Goal: Check status: Check status

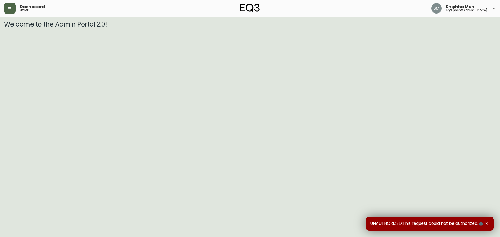
click at [10, 8] on icon "button" at bounding box center [9, 8] width 3 height 2
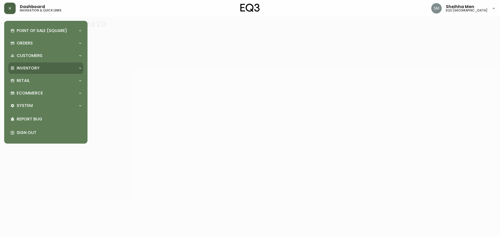
click at [67, 71] on div "Inventory" at bounding box center [45, 67] width 75 height 11
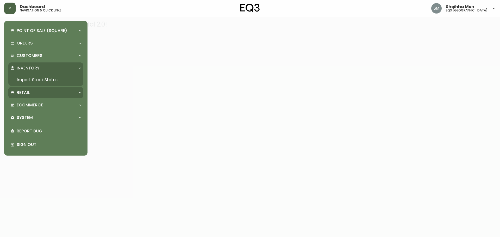
click at [66, 92] on div "Retail" at bounding box center [43, 93] width 66 height 6
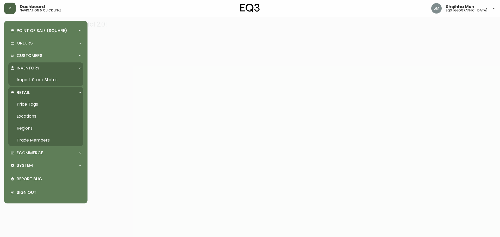
click at [66, 92] on div "Retail" at bounding box center [43, 93] width 66 height 6
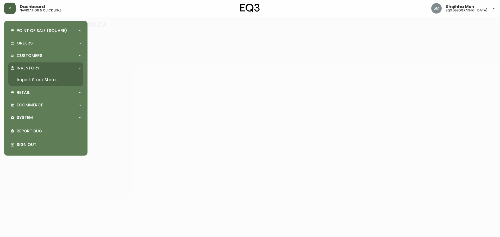
click at [67, 68] on div "Inventory" at bounding box center [43, 68] width 66 height 6
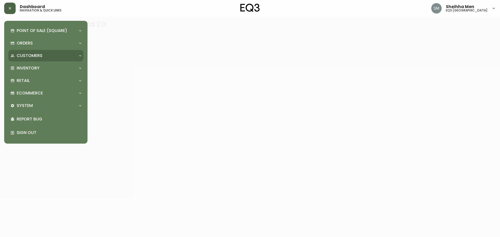
click at [64, 54] on div "Customers" at bounding box center [43, 56] width 66 height 6
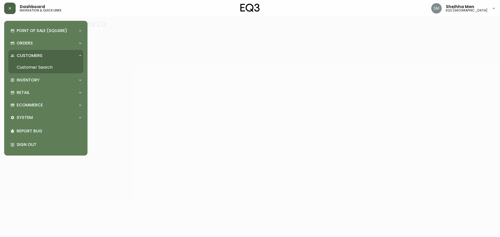
click at [64, 54] on div "Customers" at bounding box center [43, 56] width 66 height 6
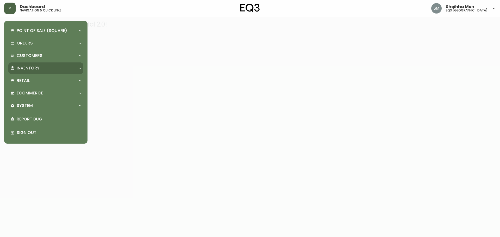
click at [56, 65] on div "Inventory" at bounding box center [43, 68] width 66 height 6
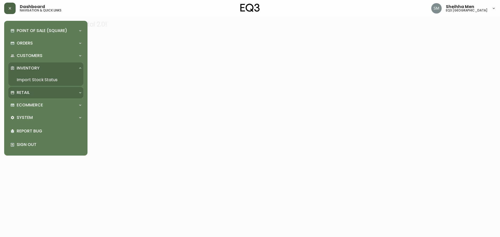
click at [60, 87] on div "Retail" at bounding box center [45, 92] width 75 height 11
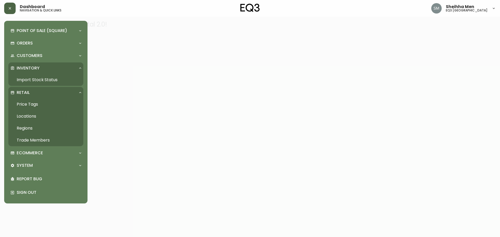
click at [67, 90] on div "Retail" at bounding box center [43, 93] width 66 height 6
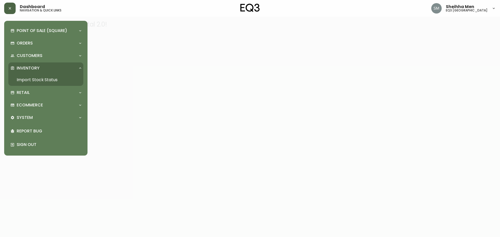
click at [65, 80] on link "Import Stock Status" at bounding box center [45, 80] width 75 height 12
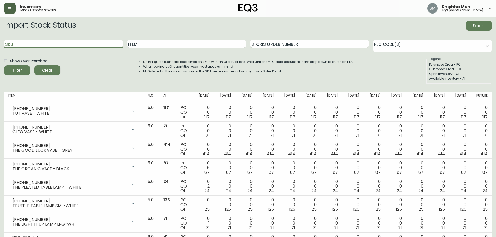
click at [75, 43] on input "SKU" at bounding box center [63, 44] width 119 height 8
paste input "[PHONE_NUMBER]"
type input "[PHONE_NUMBER]"
click at [16, 75] on button "Filter" at bounding box center [17, 70] width 26 height 10
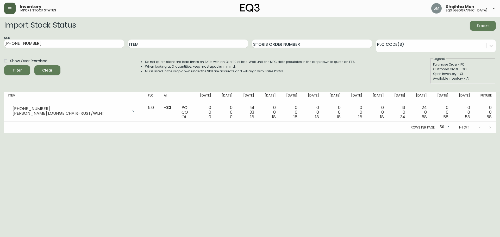
click at [173, 133] on html "Inventory import stock status Sheihha Men eq3 [GEOGRAPHIC_DATA] Import Stock St…" at bounding box center [250, 66] width 500 height 133
